Goal: Transaction & Acquisition: Purchase product/service

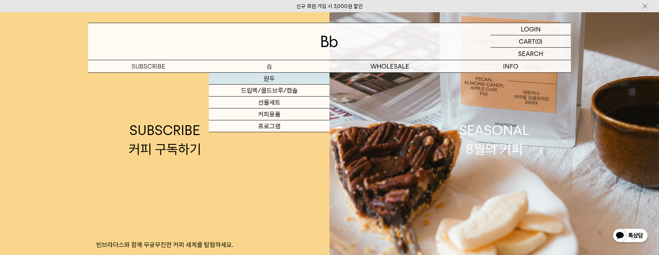
click at [260, 78] on link "원두" at bounding box center [269, 79] width 121 height 12
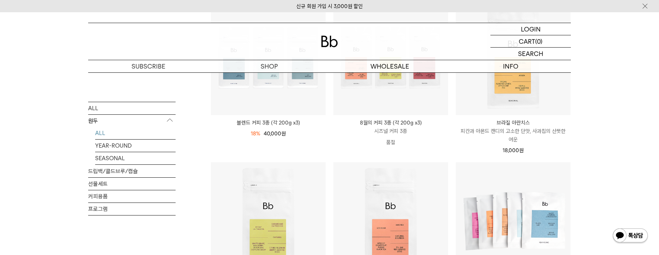
scroll to position [70, 0]
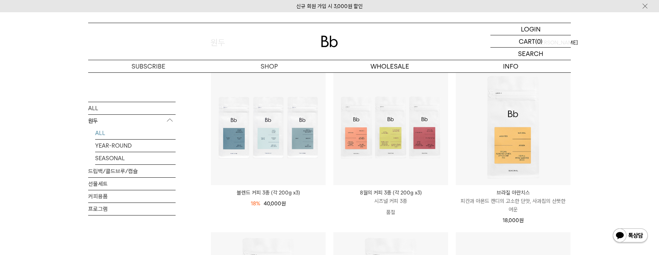
click at [256, 125] on div at bounding box center [268, 127] width 115 height 115
